Goal: Find specific page/section: Find specific page/section

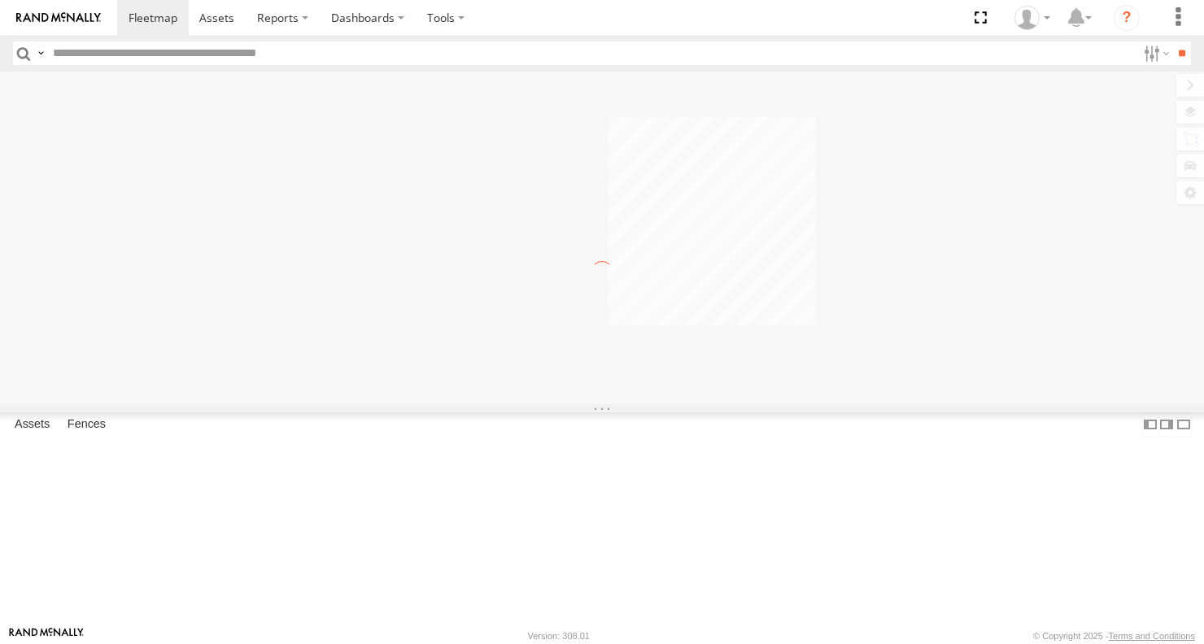
click at [0, 0] on span "Asset" at bounding box center [0, 0] width 0 height 0
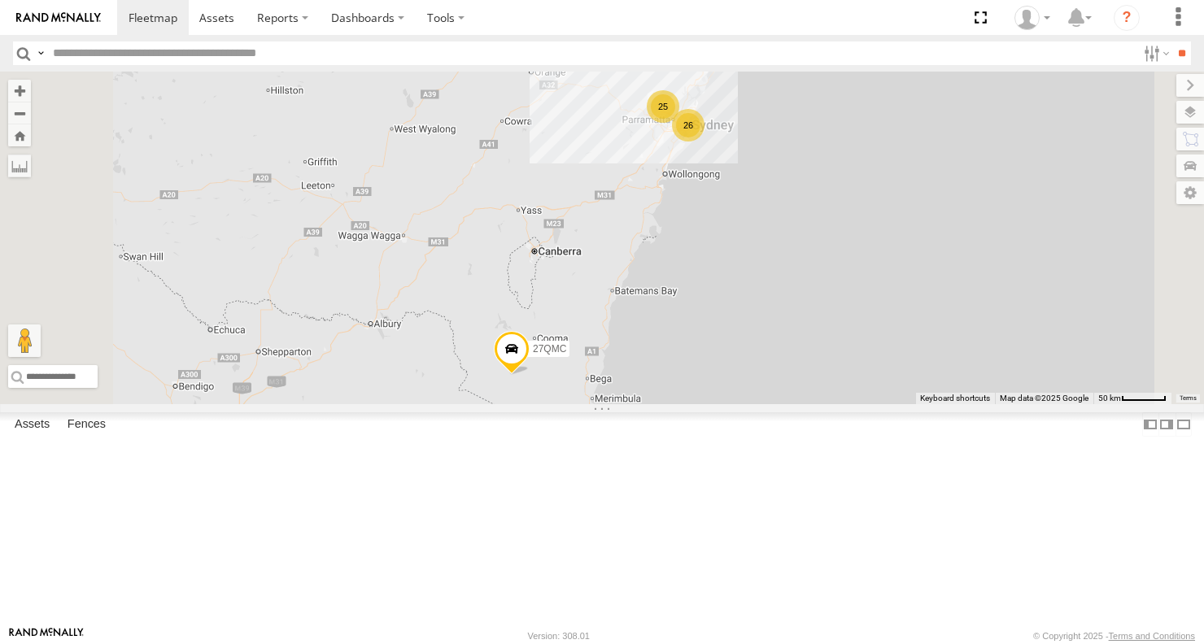
click at [0, 0] on span "Asset" at bounding box center [0, 0] width 0 height 0
click at [0, 0] on div "Portfolio Mgrs" at bounding box center [0, 0] width 0 height 0
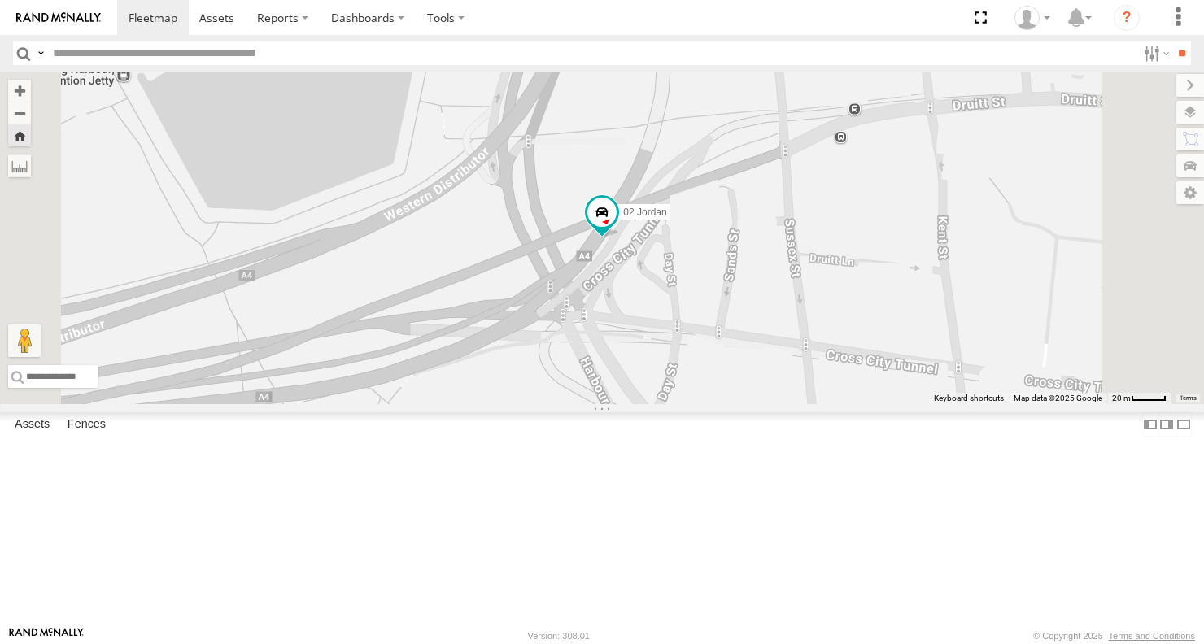
click at [0, 0] on div "03 [PERSON_NAME]" at bounding box center [0, 0] width 0 height 0
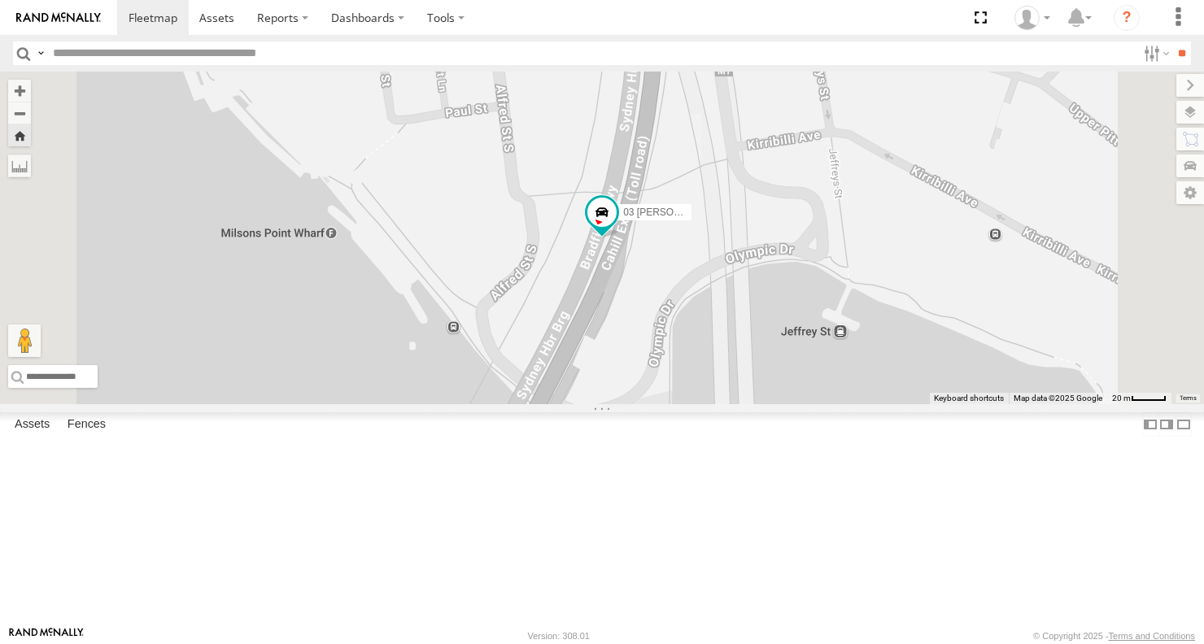
click at [0, 0] on div "01 [PERSON_NAME]" at bounding box center [0, 0] width 0 height 0
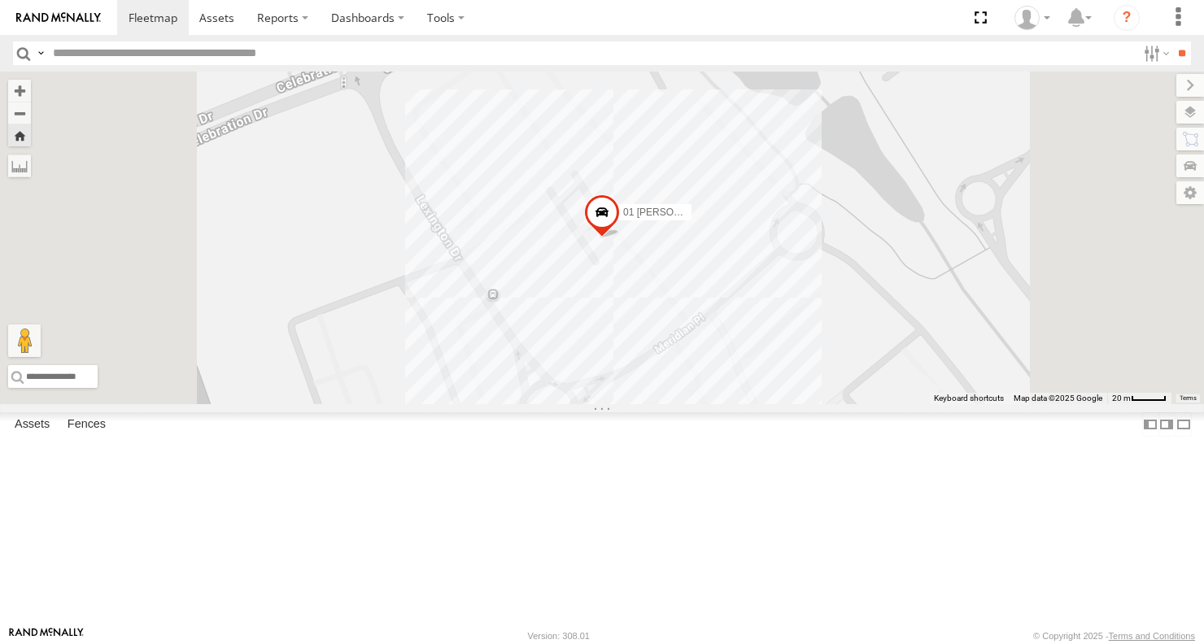
scroll to position [1220, 0]
click at [0, 0] on div "11 QMC [PERSON_NAME]" at bounding box center [0, 0] width 0 height 0
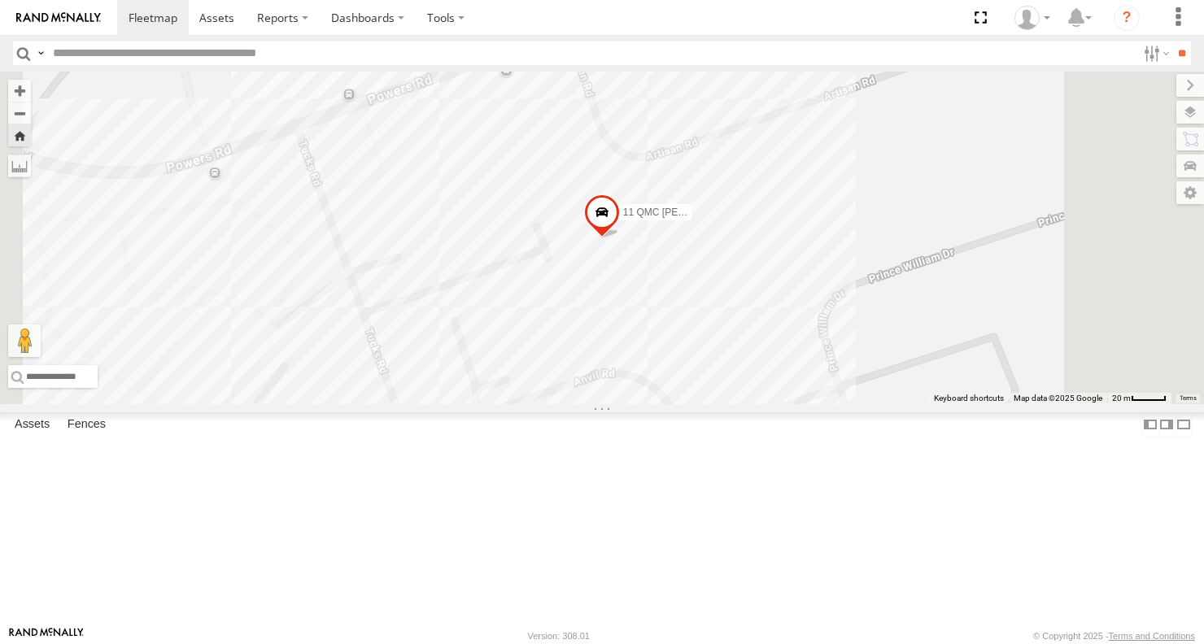
scroll to position [1789, 0]
click at [0, 0] on div "QMC Mercedes" at bounding box center [0, 0] width 0 height 0
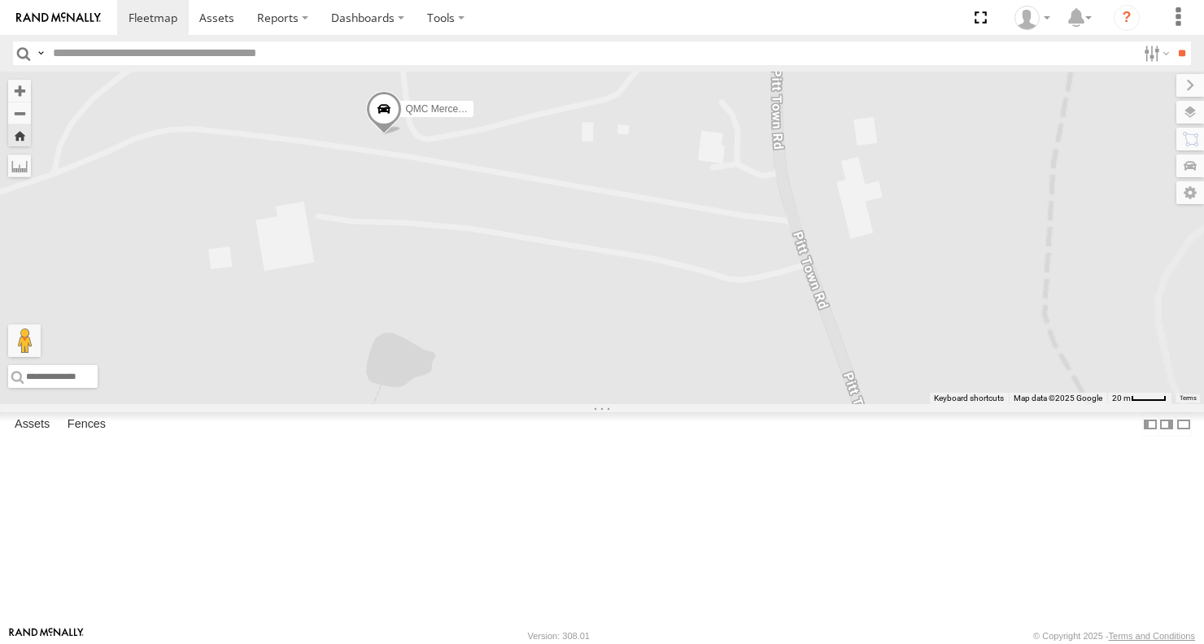
drag, startPoint x: 554, startPoint y: 265, endPoint x: 373, endPoint y: 179, distance: 200.8
click at [375, 179] on main "To navigate the map with touch gestures double-tap and hold your finger on the …" at bounding box center [602, 349] width 1204 height 555
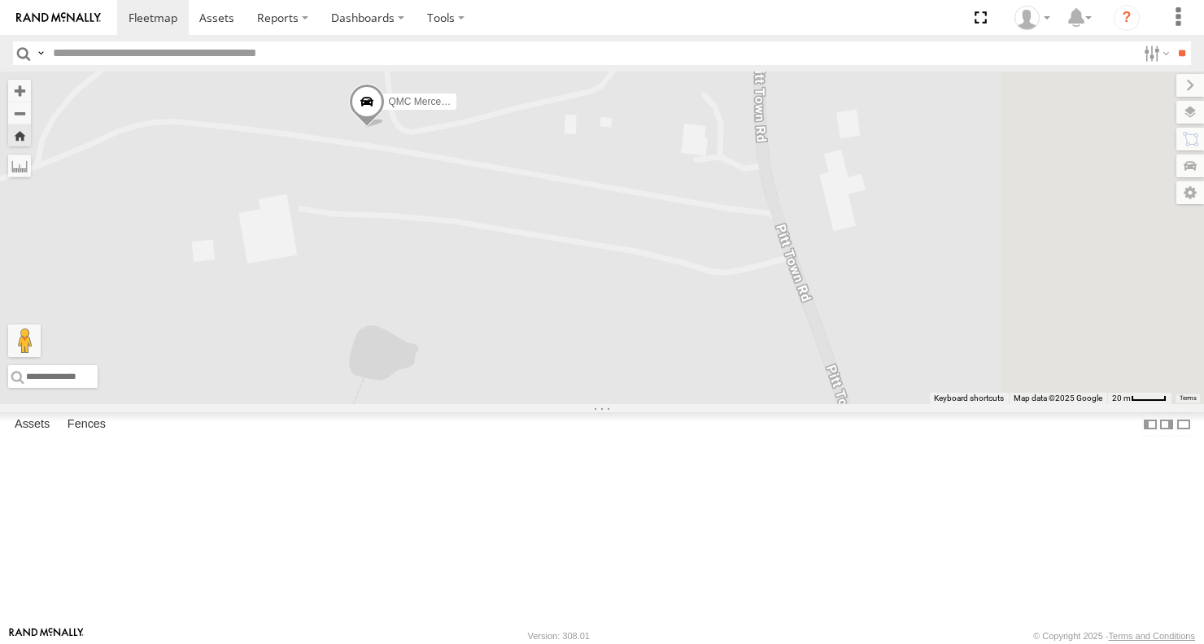
scroll to position [1708, 0]
